Goal: Task Accomplishment & Management: Manage account settings

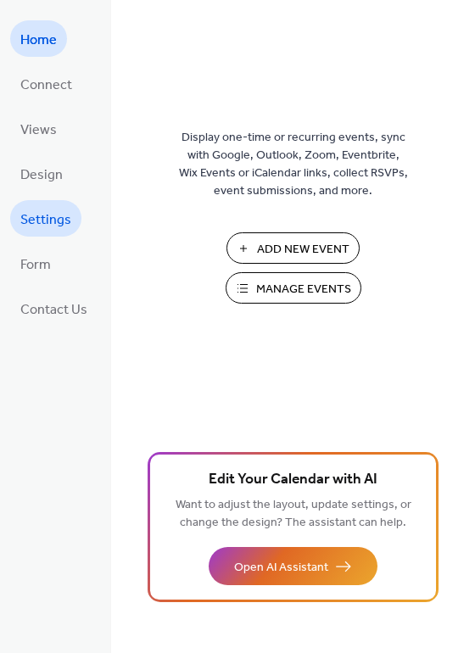
click at [62, 208] on span "Settings" at bounding box center [45, 220] width 51 height 26
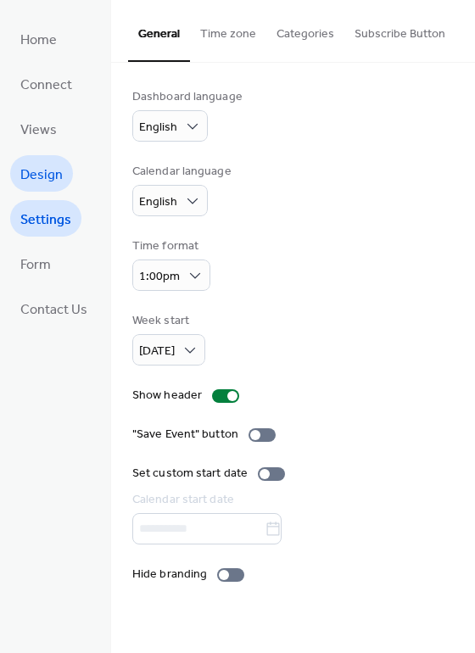
click at [47, 173] on span "Design" at bounding box center [41, 175] width 42 height 26
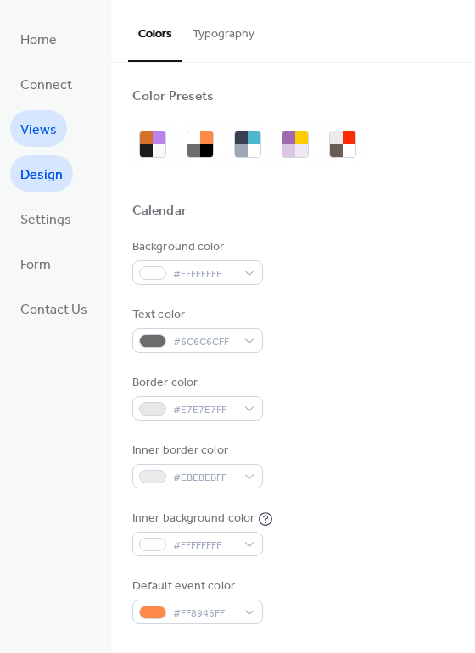
click at [45, 134] on span "Views" at bounding box center [38, 130] width 36 height 26
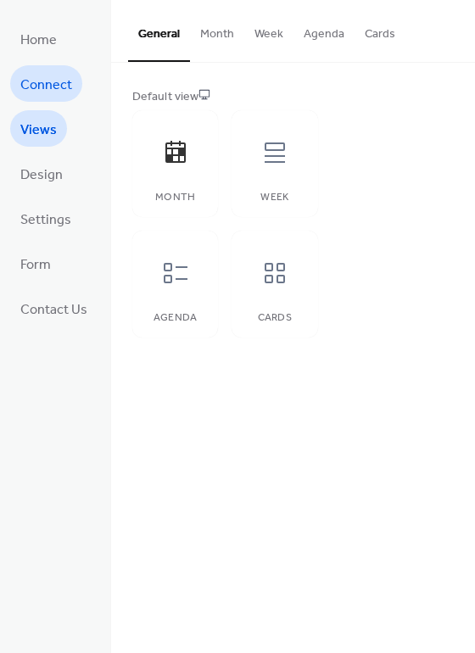
click at [56, 93] on span "Connect" at bounding box center [46, 85] width 52 height 26
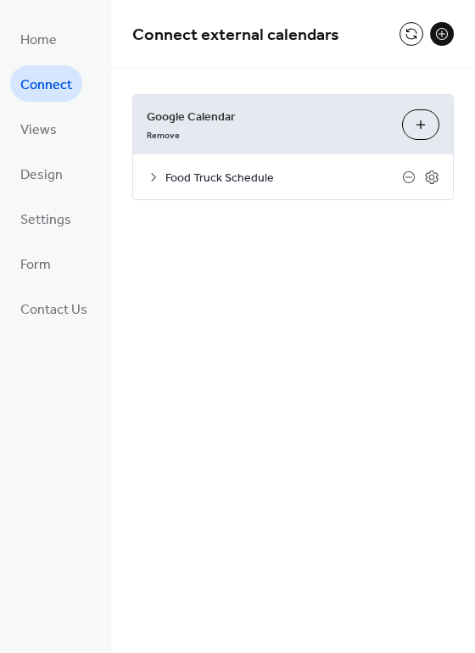
click at [417, 122] on button "Choose Calendars" at bounding box center [420, 124] width 37 height 31
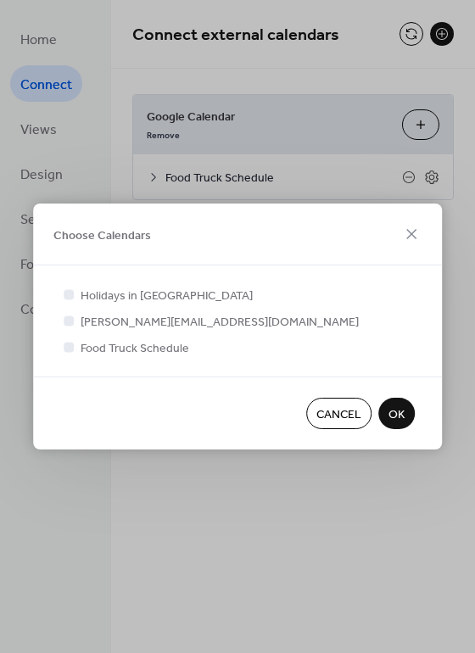
click at [354, 416] on span "Cancel" at bounding box center [338, 415] width 45 height 18
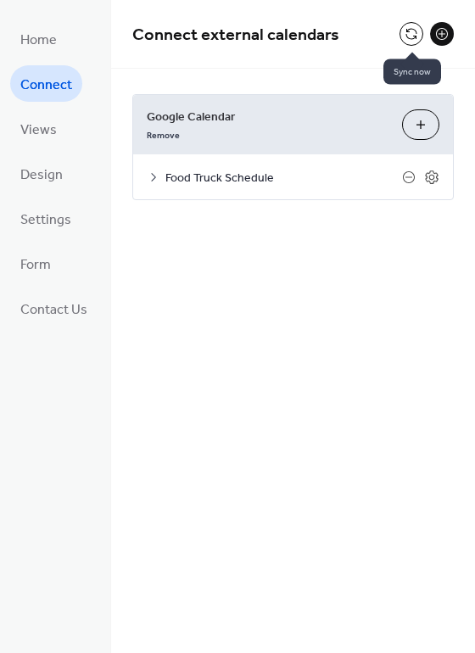
click at [408, 33] on button at bounding box center [411, 34] width 24 height 24
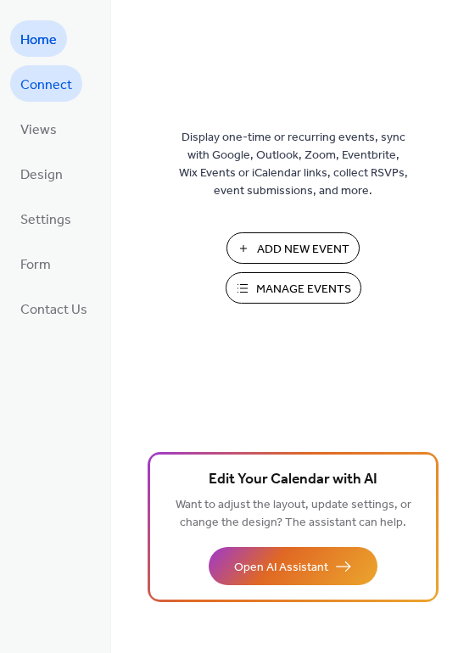
click at [67, 86] on span "Connect" at bounding box center [46, 85] width 52 height 26
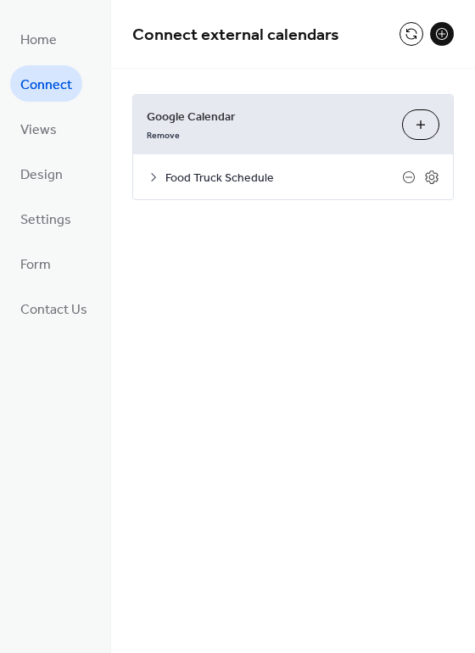
click at [423, 129] on button "Choose Calendars" at bounding box center [420, 124] width 37 height 31
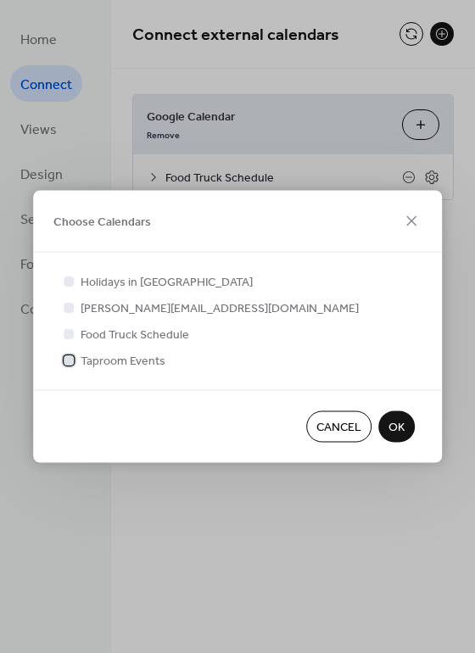
click at [82, 363] on span "Taproom Events" at bounding box center [123, 362] width 85 height 18
click at [399, 429] on span "OK" at bounding box center [396, 428] width 16 height 18
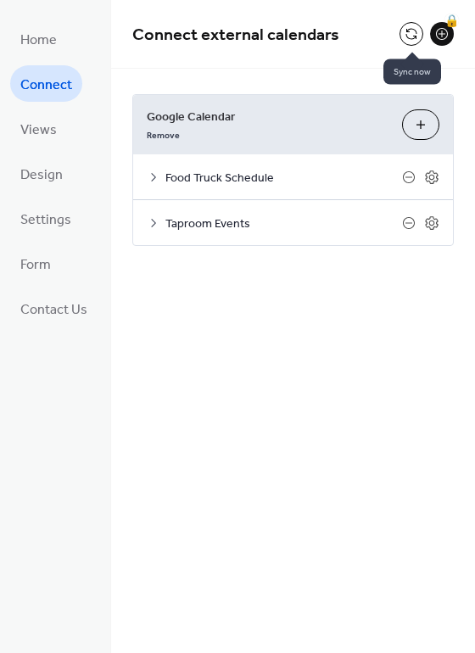
click at [411, 37] on button at bounding box center [411, 34] width 24 height 24
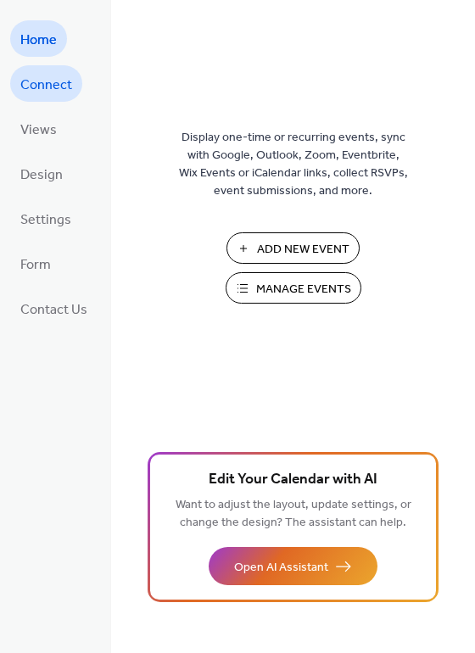
click at [74, 83] on link "Connect" at bounding box center [46, 83] width 72 height 36
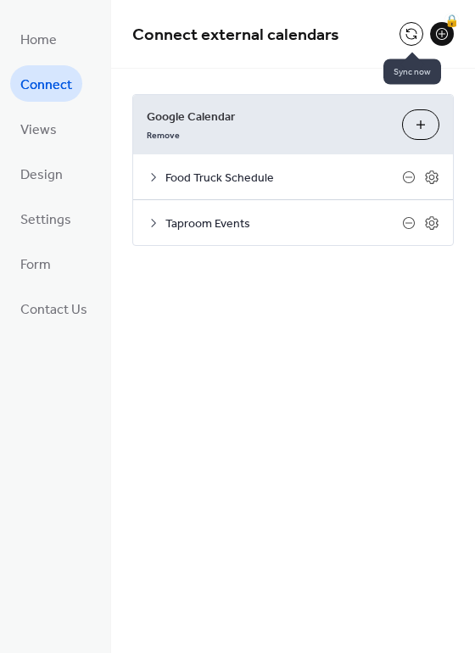
click at [412, 40] on button at bounding box center [411, 34] width 24 height 24
click at [414, 36] on button at bounding box center [411, 34] width 24 height 24
click at [154, 222] on icon at bounding box center [154, 223] width 14 height 14
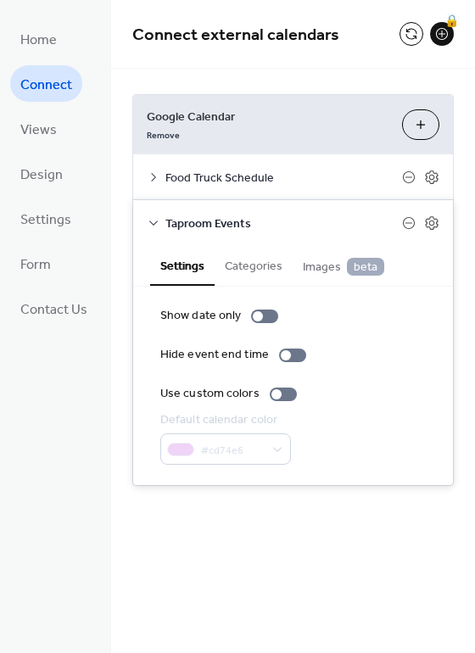
click at [255, 444] on div "#cd74e6" at bounding box center [225, 448] width 131 height 31
click at [150, 177] on icon at bounding box center [154, 177] width 14 height 14
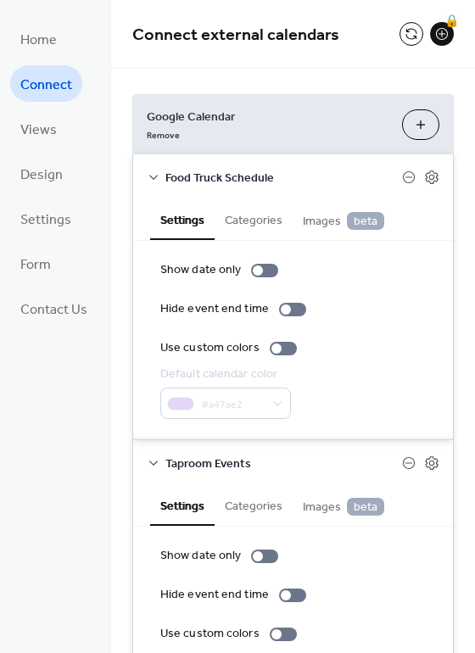
click at [150, 176] on icon at bounding box center [153, 177] width 8 height 5
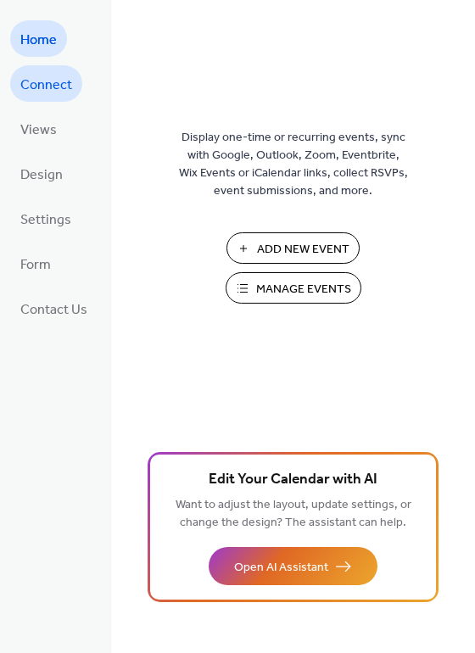
click at [43, 83] on span "Connect" at bounding box center [46, 85] width 52 height 26
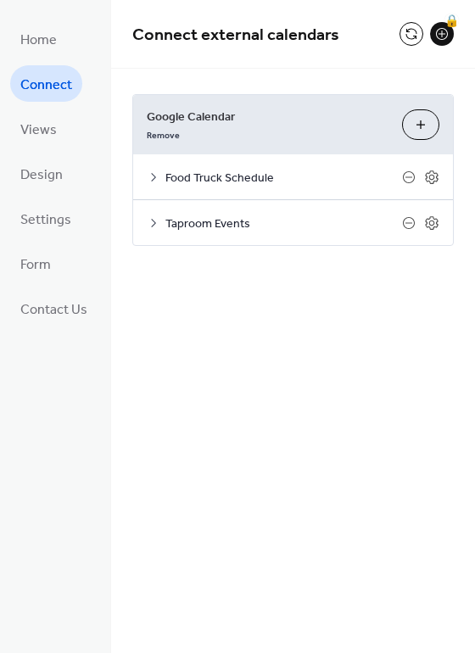
click at [154, 178] on icon at bounding box center [154, 177] width 14 height 14
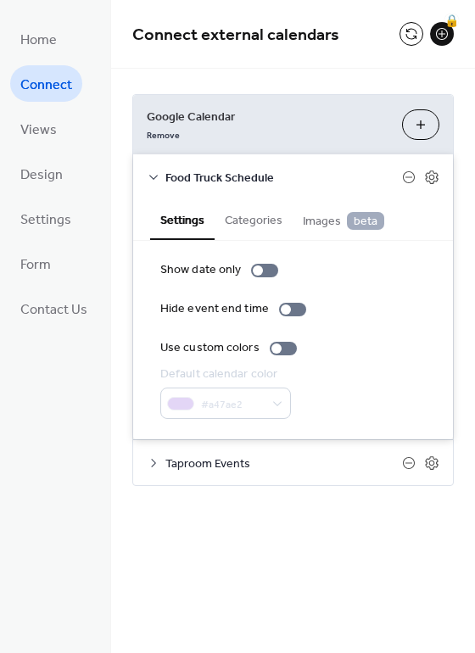
click at [237, 215] on button "Categories" at bounding box center [254, 218] width 78 height 39
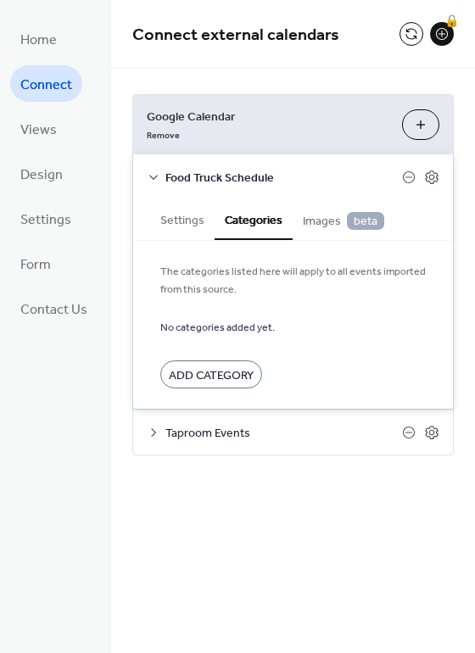
click at [188, 220] on button "Settings" at bounding box center [182, 218] width 64 height 39
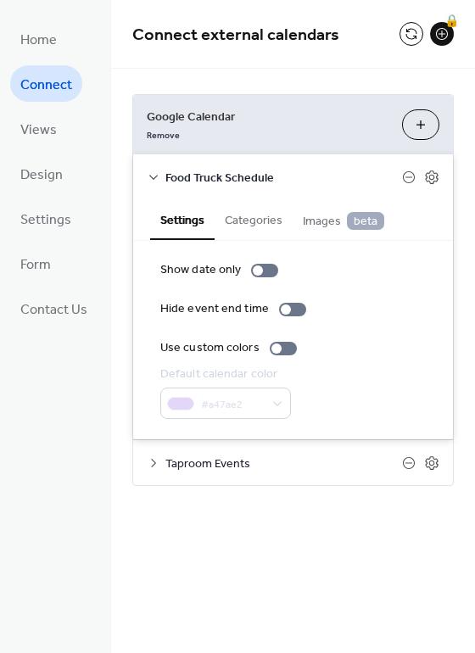
click at [151, 184] on div "Food Truck Schedule" at bounding box center [293, 176] width 320 height 45
click at [156, 175] on icon at bounding box center [153, 177] width 8 height 5
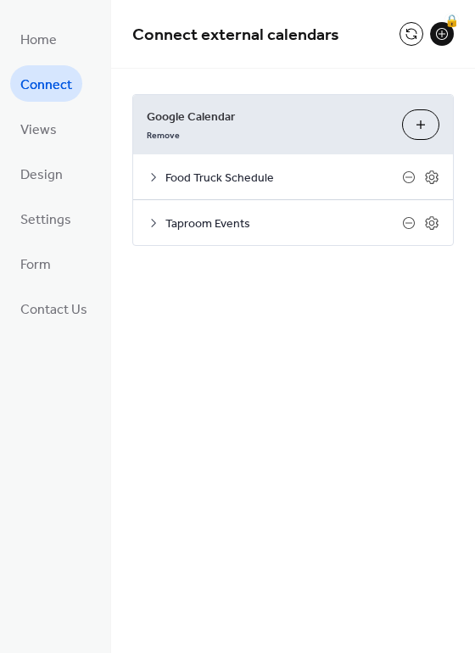
click at [150, 226] on icon at bounding box center [154, 223] width 14 height 14
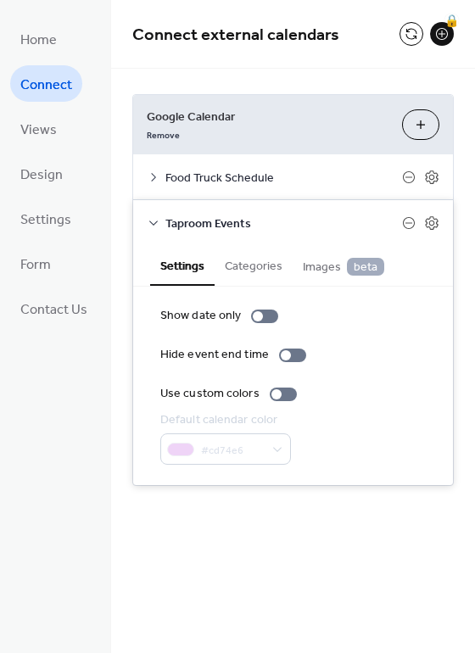
click at [150, 179] on icon at bounding box center [154, 177] width 14 height 14
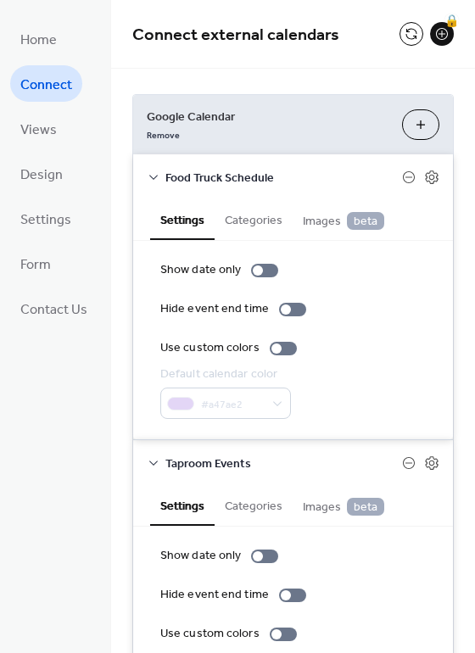
click at [150, 179] on icon at bounding box center [154, 177] width 14 height 14
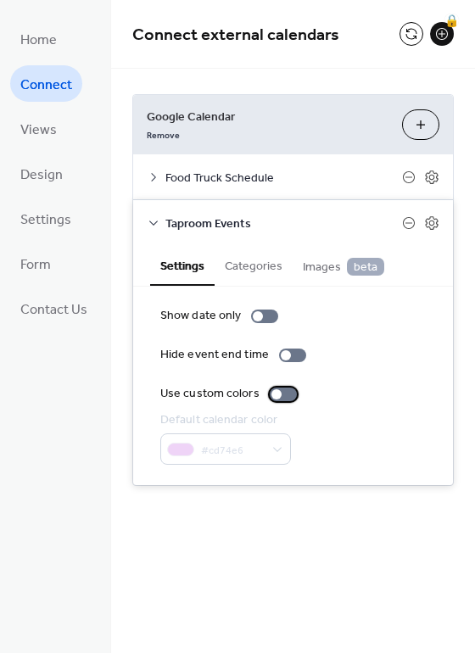
click at [271, 394] on div at bounding box center [276, 394] width 10 height 10
click at [279, 394] on div at bounding box center [283, 395] width 27 height 14
click at [150, 223] on icon at bounding box center [154, 223] width 14 height 14
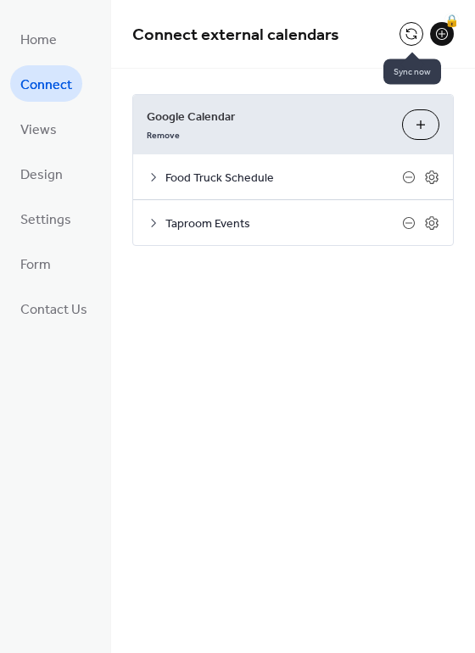
click at [413, 37] on button at bounding box center [411, 34] width 24 height 24
